Goal: Go to known website: Access a specific website the user already knows

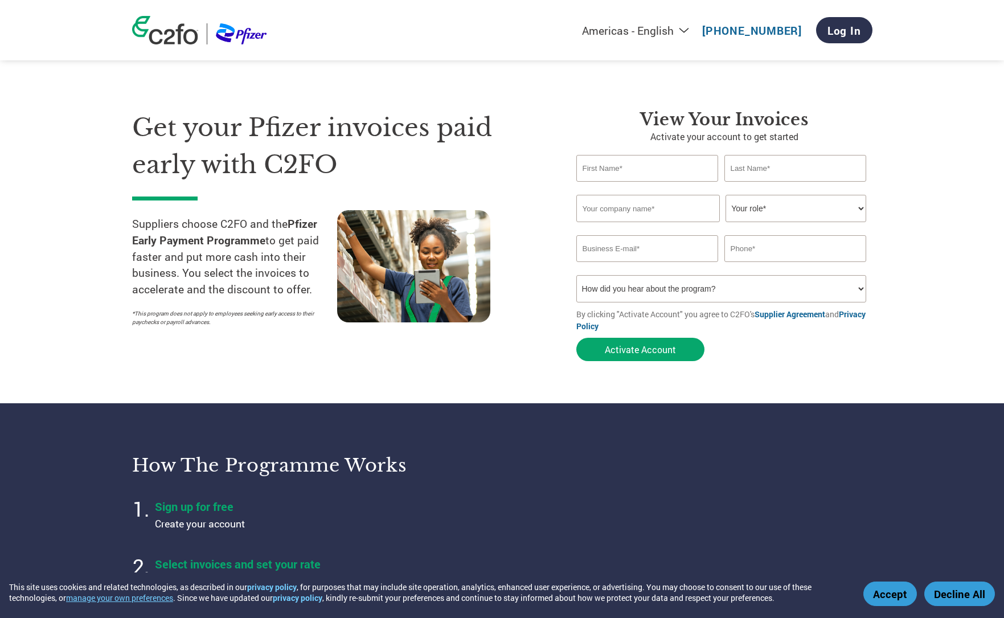
select select "en-[GEOGRAPHIC_DATA]"
click at [173, 31] on img at bounding box center [165, 30] width 66 height 28
select select "en-[GEOGRAPHIC_DATA]"
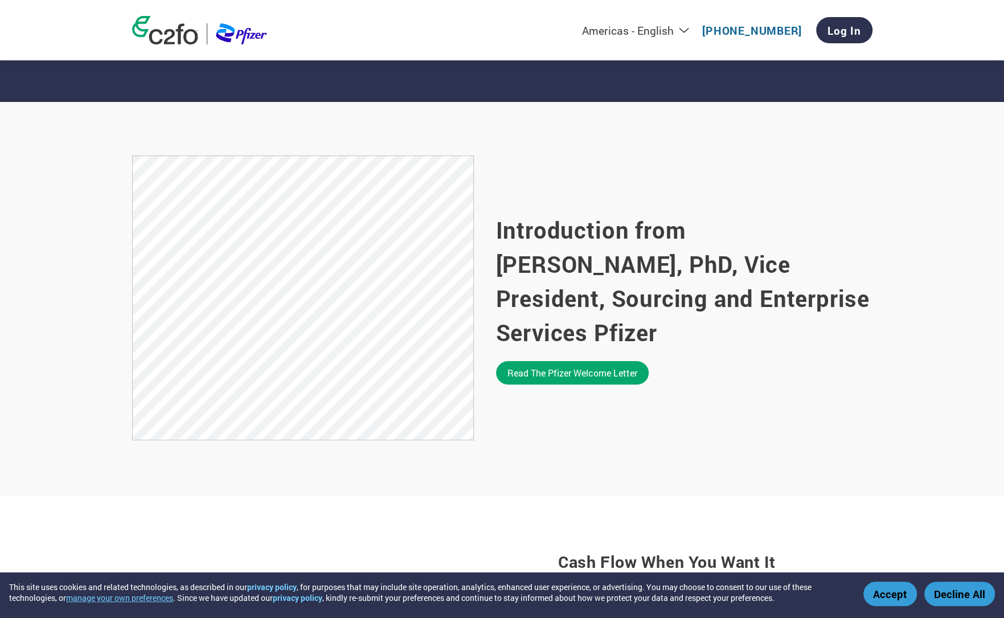
scroll to position [1026, 0]
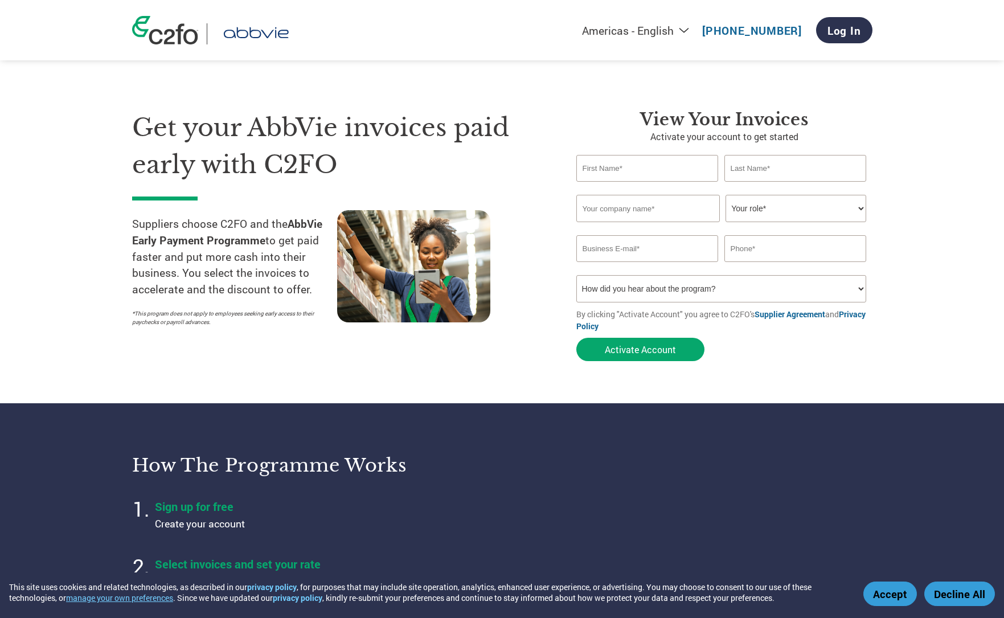
select select "en-[GEOGRAPHIC_DATA]"
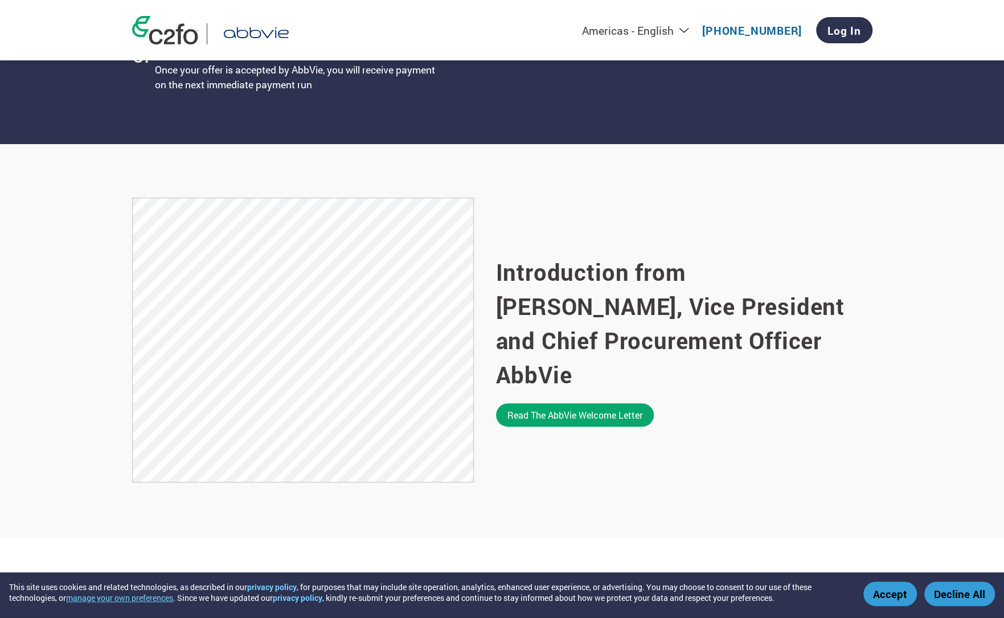
scroll to position [570, 0]
